Goal: Task Accomplishment & Management: Use online tool/utility

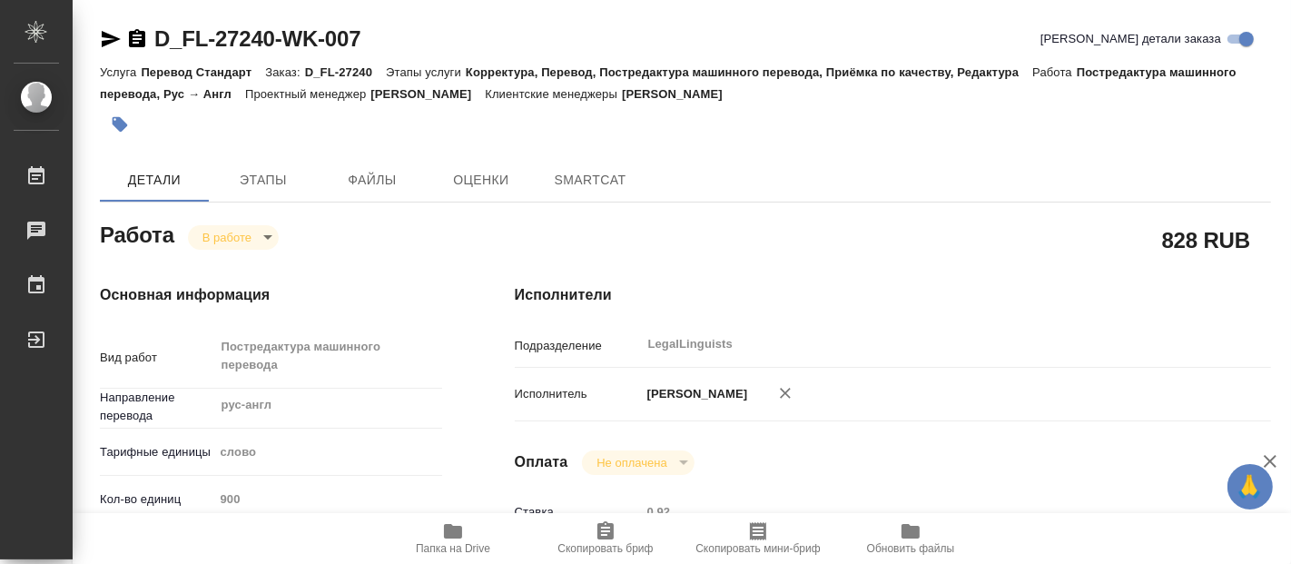
type textarea "x"
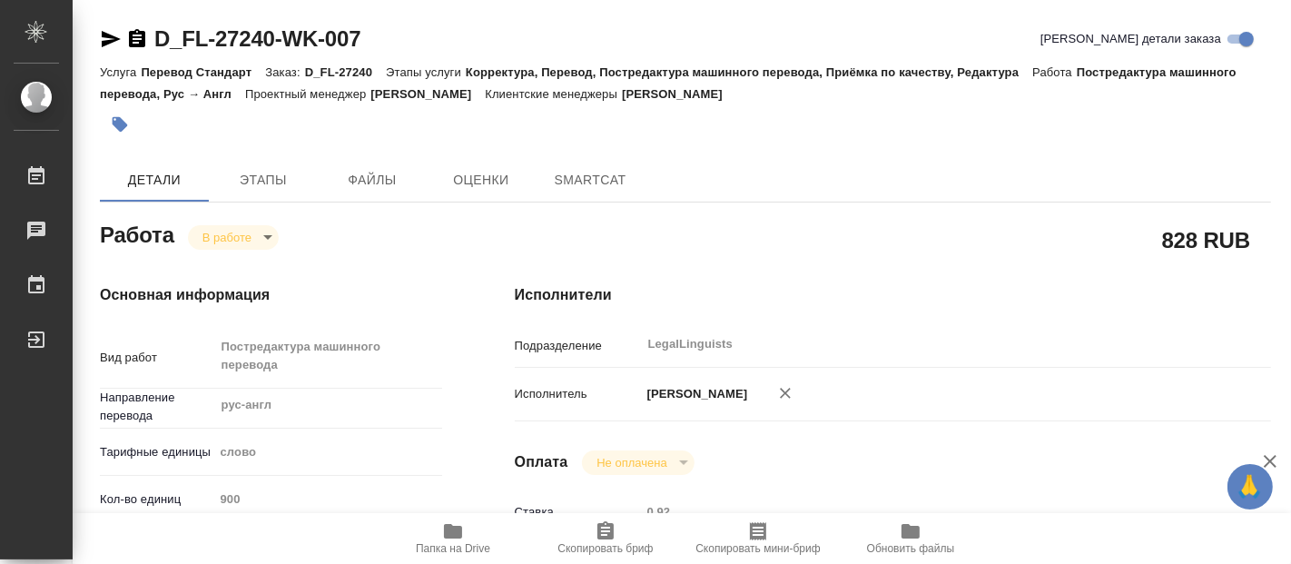
type textarea "x"
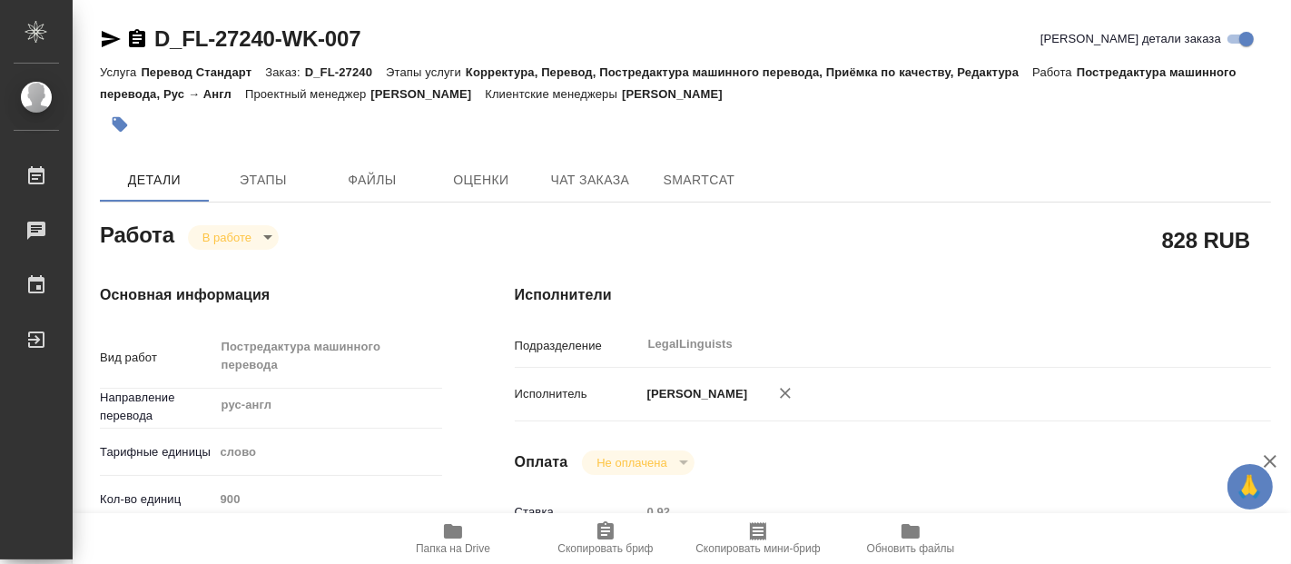
type textarea "x"
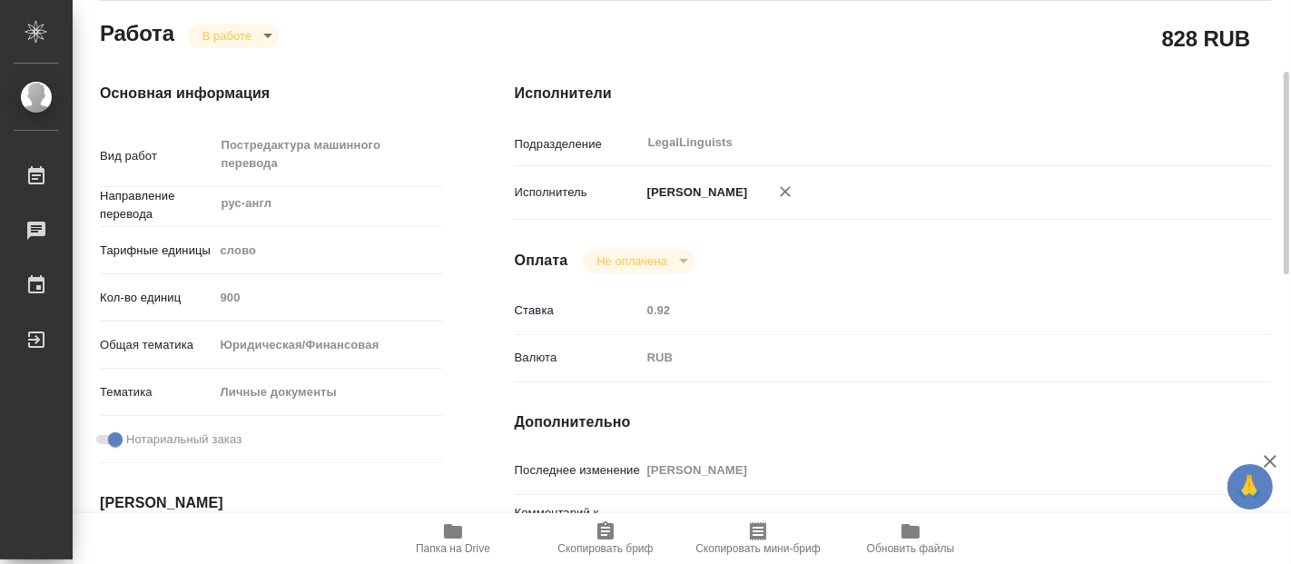
type textarea "x"
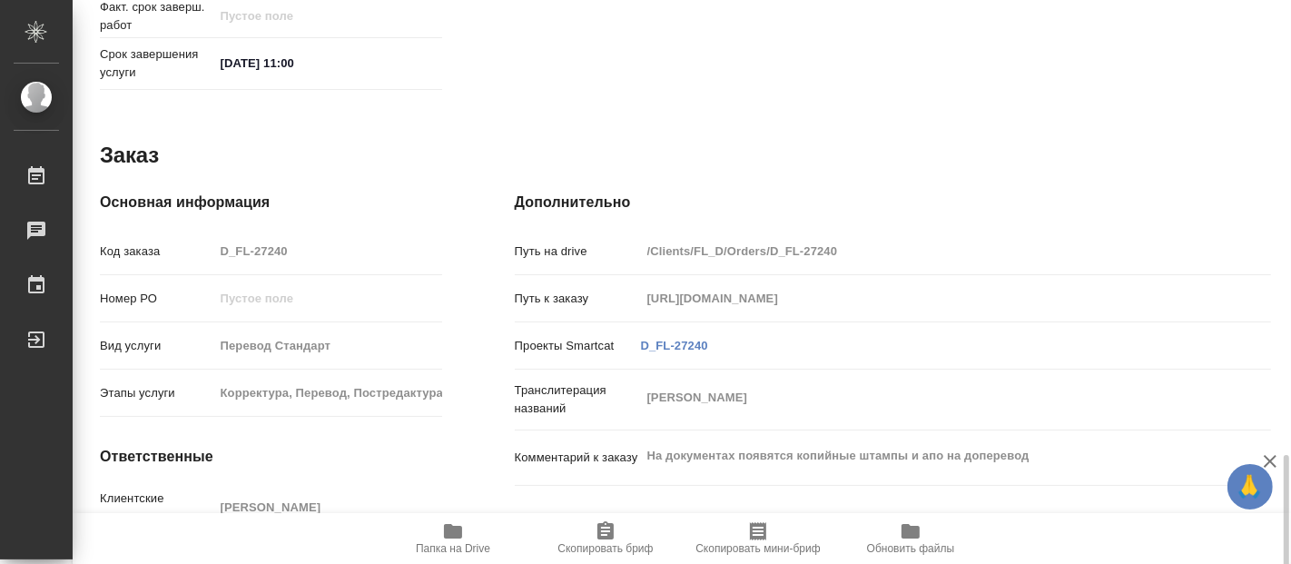
scroll to position [1002, 0]
